Goal: Information Seeking & Learning: Check status

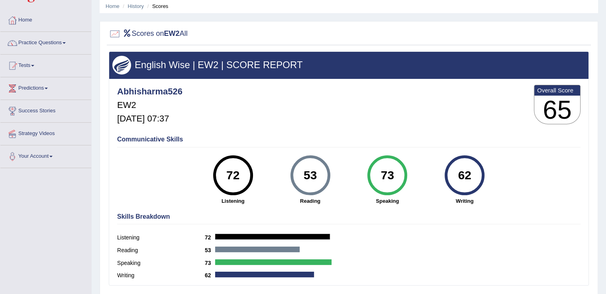
scroll to position [29, 0]
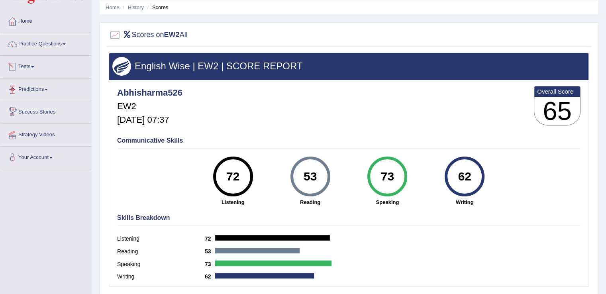
click at [37, 65] on link "Tests" at bounding box center [45, 66] width 91 height 20
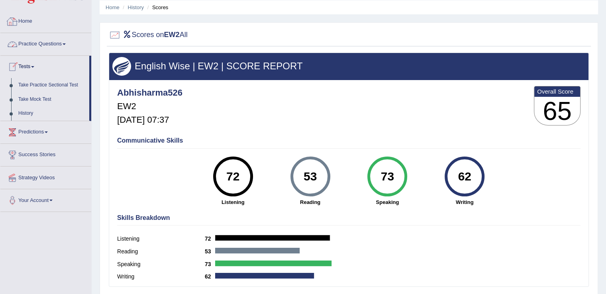
click at [29, 16] on link "Home" at bounding box center [45, 20] width 91 height 20
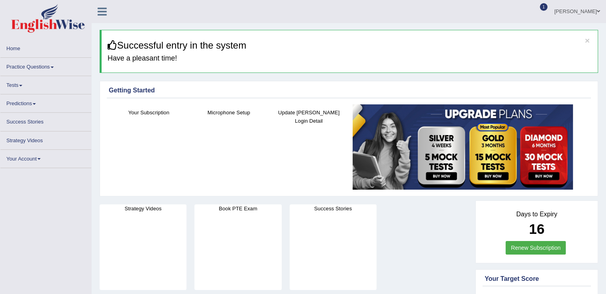
click at [22, 85] on span at bounding box center [20, 86] width 3 height 2
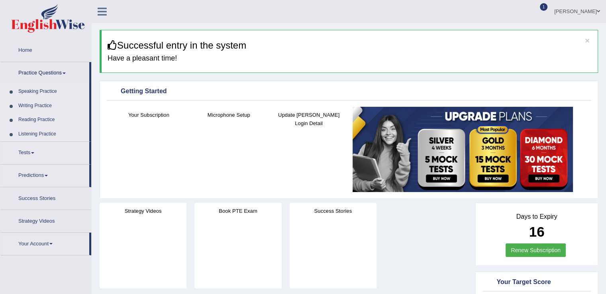
click at [33, 153] on span at bounding box center [32, 153] width 3 height 2
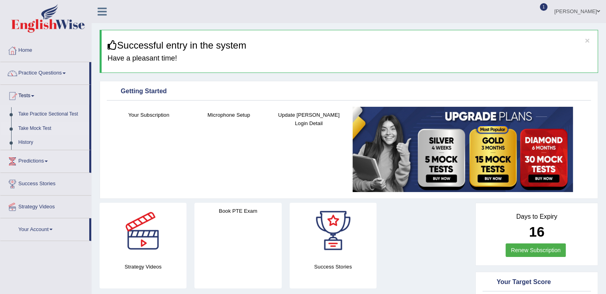
click at [34, 126] on link "Take Mock Test" at bounding box center [52, 129] width 75 height 14
click at [27, 141] on link "History" at bounding box center [52, 142] width 75 height 14
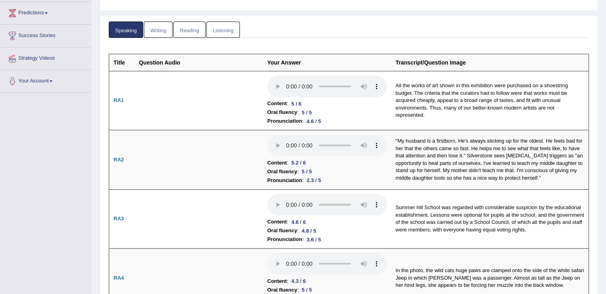
scroll to position [50, 0]
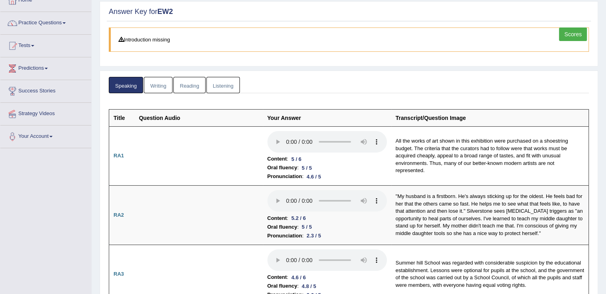
click at [163, 82] on link "Writing" at bounding box center [158, 85] width 29 height 16
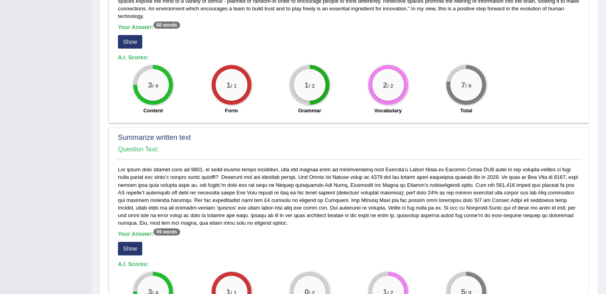
scroll to position [271, 0]
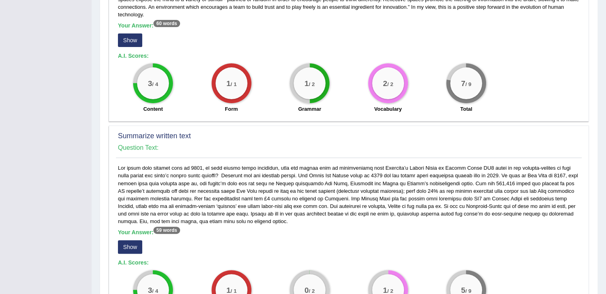
click at [134, 240] on button "Show" at bounding box center [130, 247] width 24 height 14
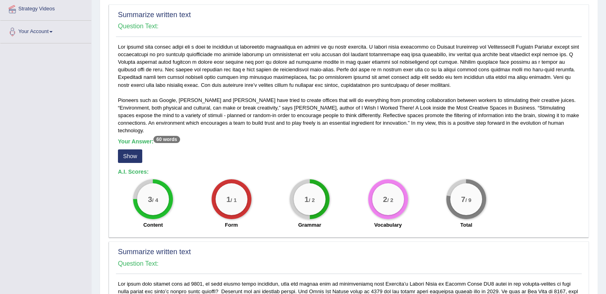
scroll to position [142, 0]
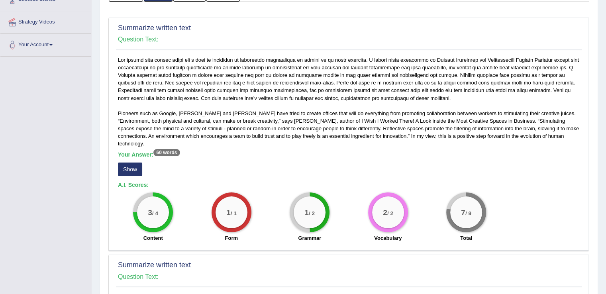
click at [132, 163] on button "Show" at bounding box center [130, 170] width 24 height 14
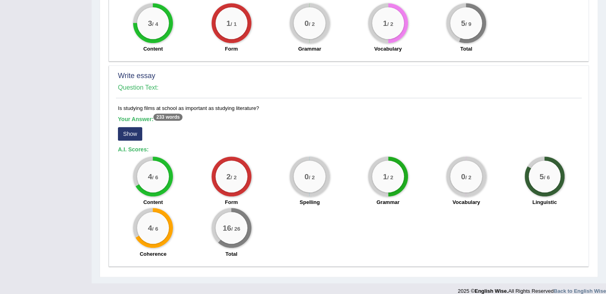
scroll to position [545, 0]
click at [135, 127] on button "Show" at bounding box center [130, 134] width 24 height 14
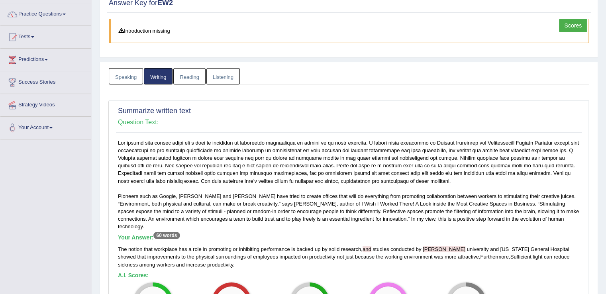
scroll to position [10, 0]
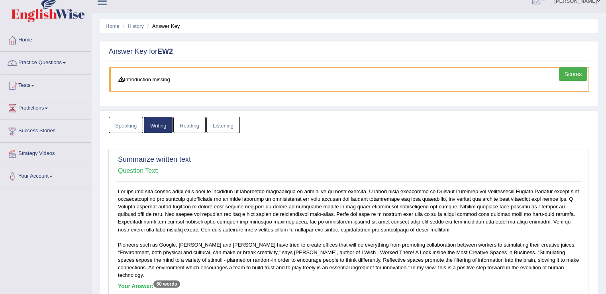
click at [190, 121] on link "Reading" at bounding box center [189, 125] width 32 height 16
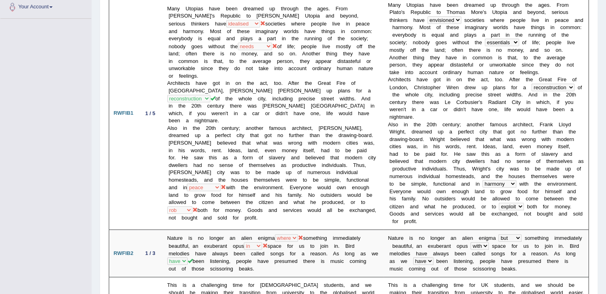
scroll to position [0, 0]
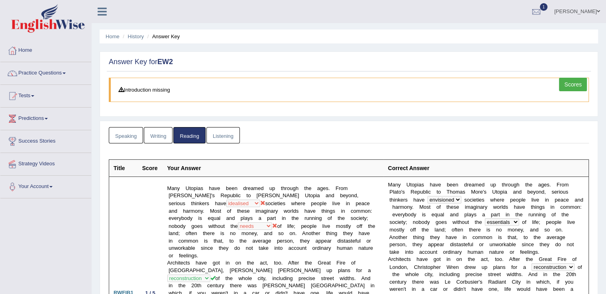
click at [222, 133] on link "Listening" at bounding box center [222, 135] width 33 height 16
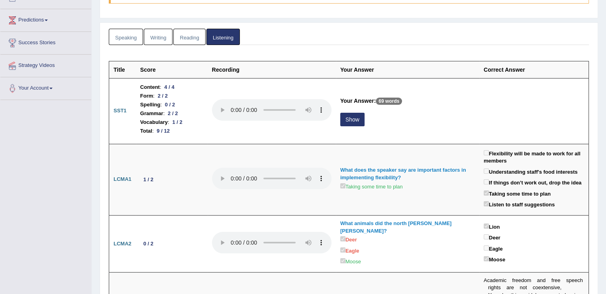
scroll to position [100, 0]
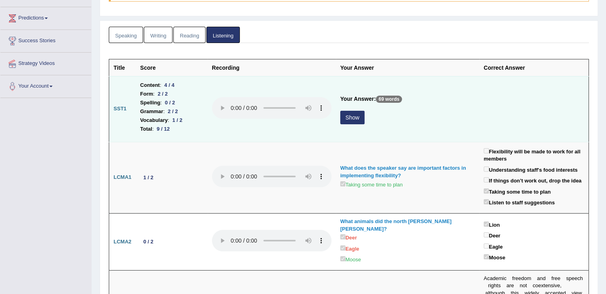
click at [349, 112] on button "Show" at bounding box center [352, 118] width 24 height 14
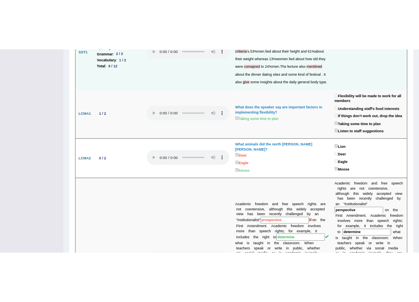
scroll to position [0, 0]
